Goal: Task Accomplishment & Management: Complete application form

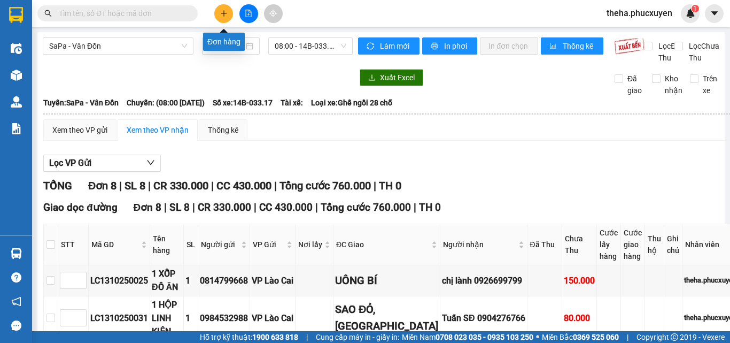
click at [223, 10] on icon "plus" at bounding box center [223, 13] width 7 height 7
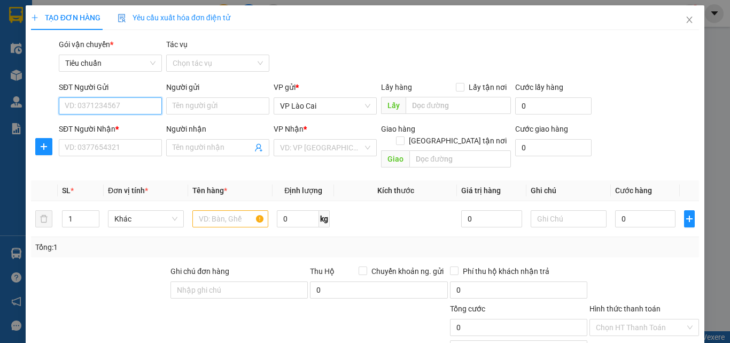
click at [126, 101] on input "SĐT Người Gửi" at bounding box center [110, 105] width 103 height 17
type input "0964115666"
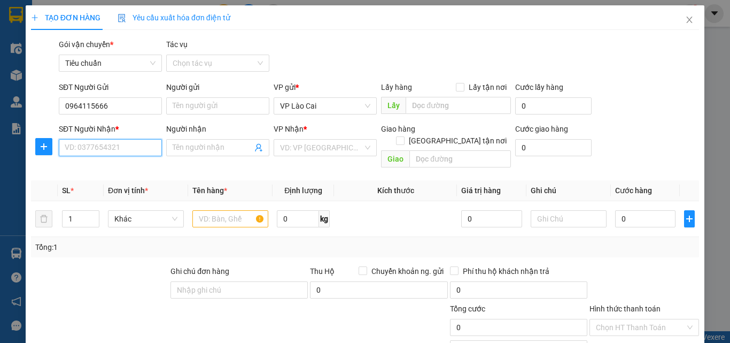
click at [111, 150] on input "SĐT Người Nhận *" at bounding box center [110, 147] width 103 height 17
type input "0963682636"
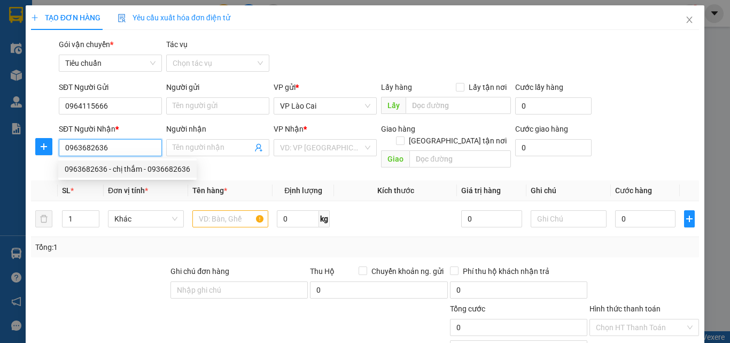
click at [96, 167] on div "0963682636 - chị thắm - 0936682636" at bounding box center [128, 169] width 126 height 12
type input "chị thắm - 0936682636"
type input "số 30 ngõ 16 [PERSON_NAME] học [PERSON_NAME]"
checkbox input "true"
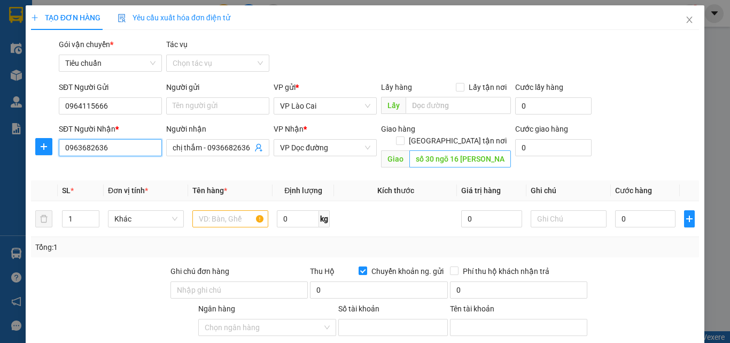
type input "0963682636"
click at [451, 150] on input "số 30 ngõ 16 [PERSON_NAME] học [PERSON_NAME]" at bounding box center [461, 158] width 102 height 17
click at [357, 153] on span "VP Dọc đường" at bounding box center [325, 148] width 90 height 16
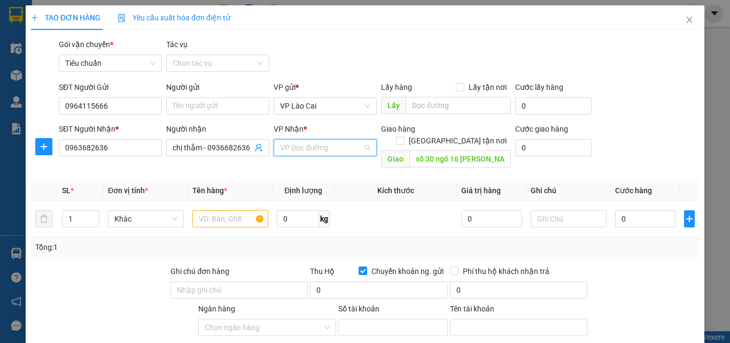
scroll to position [171, 0]
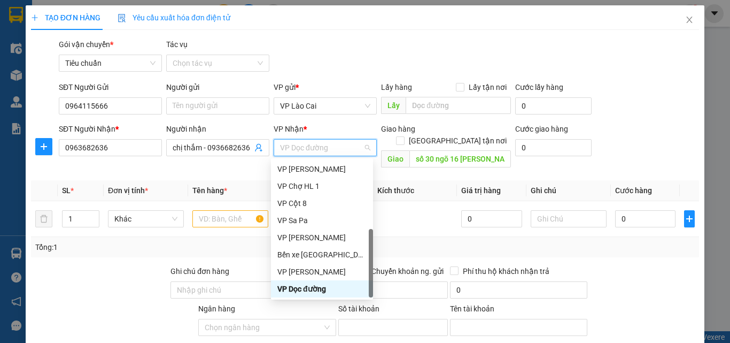
click at [314, 290] on div "VP Dọc đường" at bounding box center [322, 289] width 89 height 12
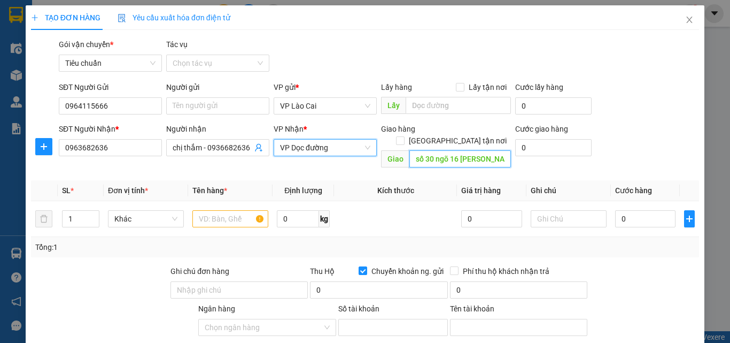
click at [463, 150] on input "số 30 ngõ 16 [PERSON_NAME] học [PERSON_NAME]" at bounding box center [461, 158] width 102 height 17
type input "ngã 3 cái lân"
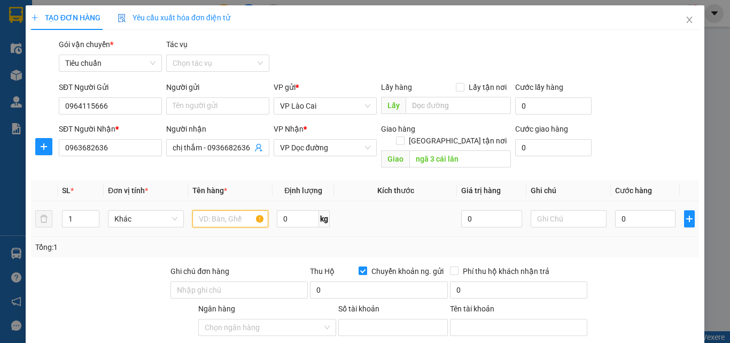
click at [213, 212] on input "text" at bounding box center [231, 218] width 76 height 17
type input "1 bọc tương ớt"
click at [643, 210] on input "0" at bounding box center [645, 218] width 60 height 17
type input "8"
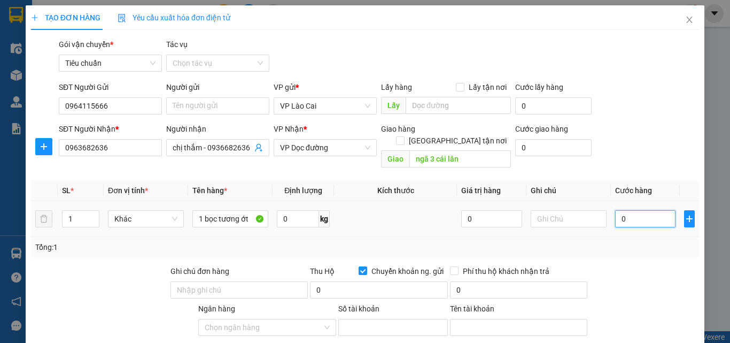
type input "8"
type input "80"
type input "8"
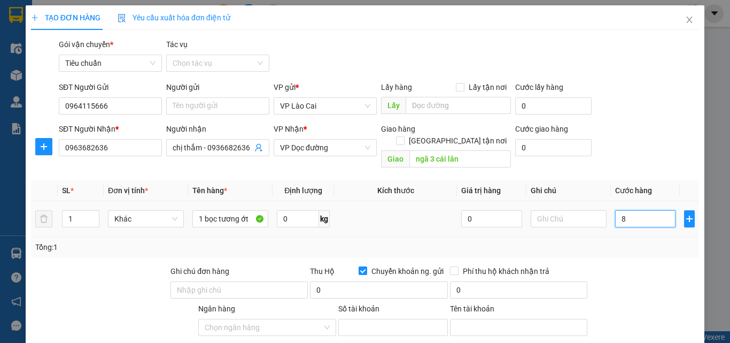
type input "8"
type input "0"
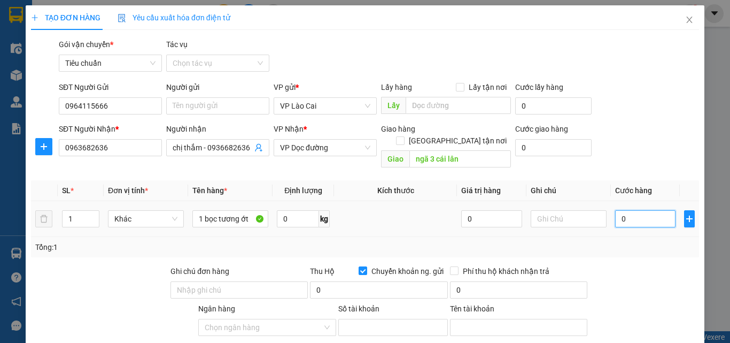
type input "07"
type input "7"
type input "070"
type input "70"
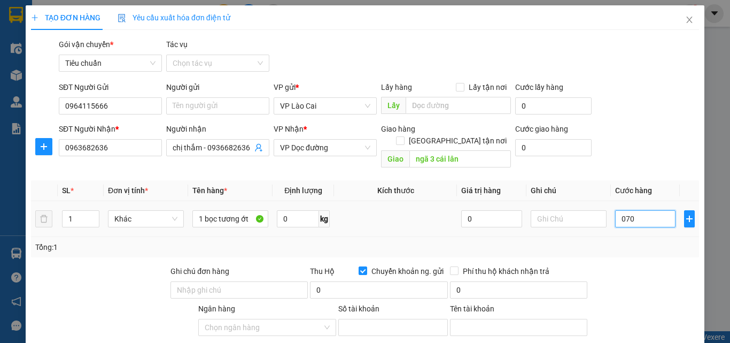
type input "70"
type input "07"
type input "7"
type input "0"
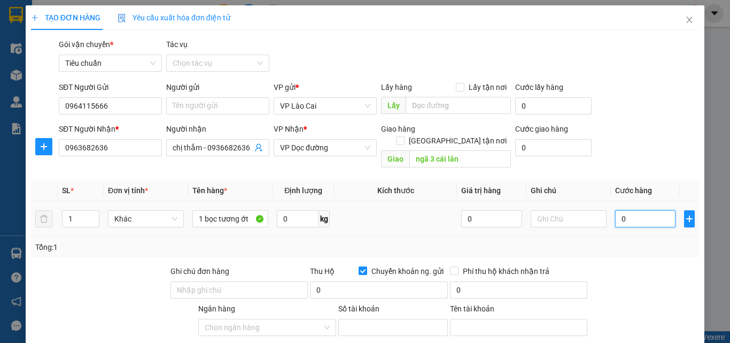
type input "0"
click at [617, 211] on input "0" at bounding box center [645, 218] width 60 height 17
type input "70"
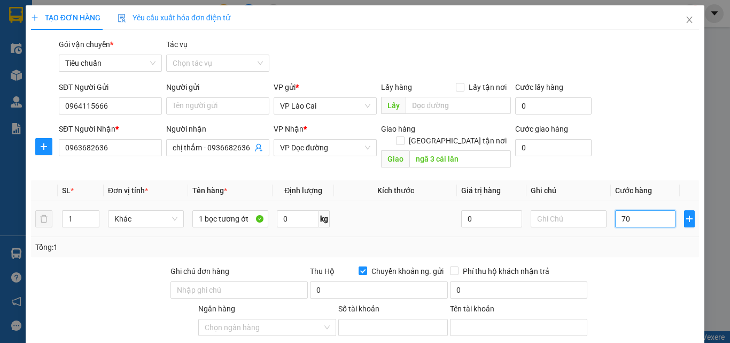
type input "70"
click at [625, 210] on input "70" at bounding box center [645, 218] width 60 height 17
type input "70.000"
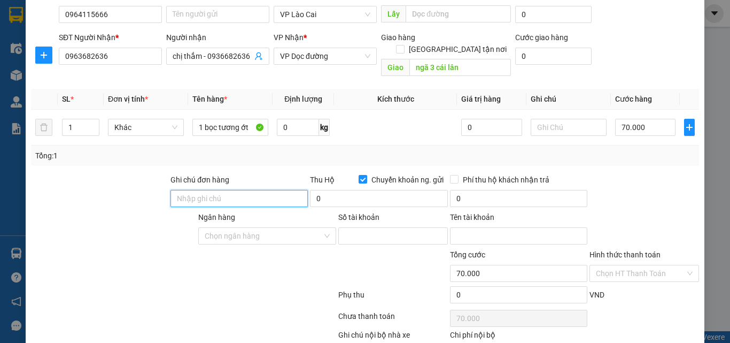
scroll to position [145, 0]
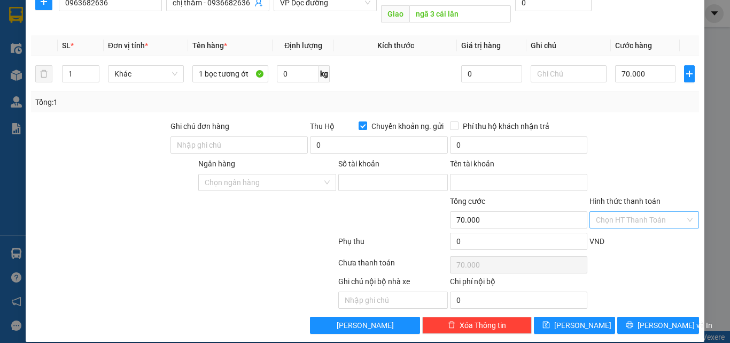
click at [652, 212] on input "Hình thức thanh toán" at bounding box center [640, 220] width 89 height 16
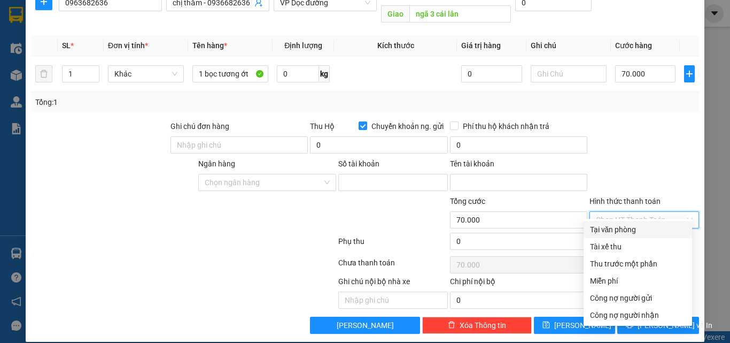
click at [629, 228] on div "Tại văn phòng" at bounding box center [638, 230] width 96 height 12
type input "0"
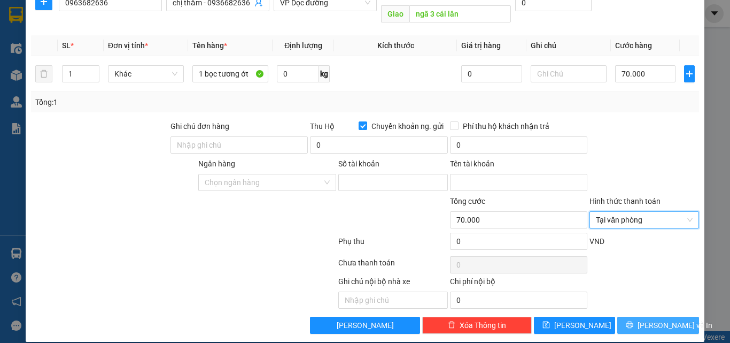
click at [650, 319] on span "[PERSON_NAME] và In" at bounding box center [675, 325] width 75 height 12
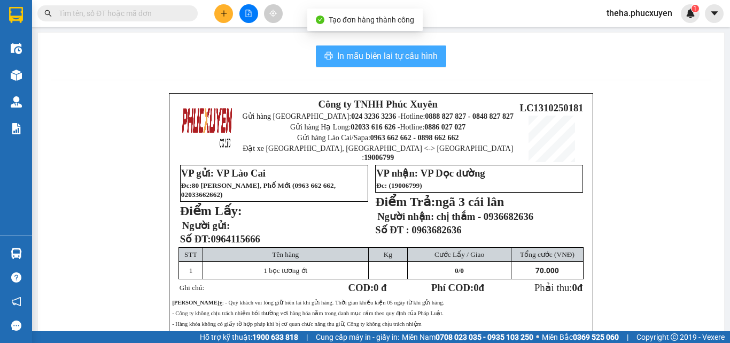
click at [403, 50] on span "In mẫu biên lai tự cấu hình" at bounding box center [387, 55] width 101 height 13
